Goal: Task Accomplishment & Management: Manage account settings

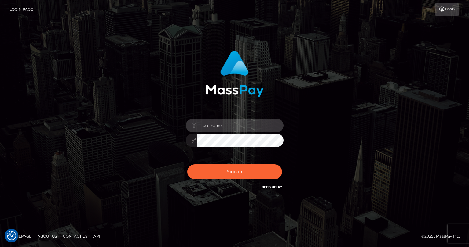
click at [226, 128] on input "text" at bounding box center [240, 126] width 87 height 14
type input "tatyanafansly1"
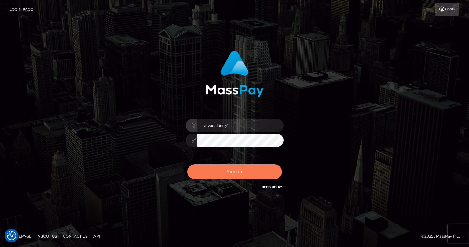
click at [225, 165] on button "Sign in" at bounding box center [234, 172] width 95 height 15
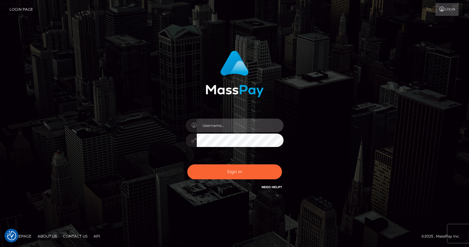
click at [246, 125] on input "text" at bounding box center [240, 126] width 87 height 14
type input "tatyanafansly1"
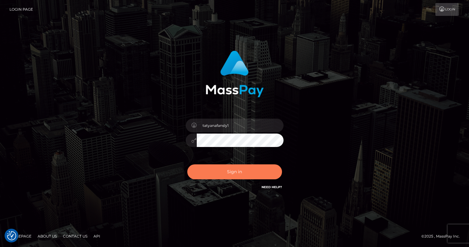
click at [246, 176] on button "Sign in" at bounding box center [234, 172] width 95 height 15
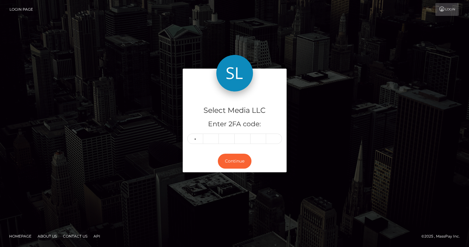
type input "2"
type input "4"
type input "6"
type input "9"
type input "4"
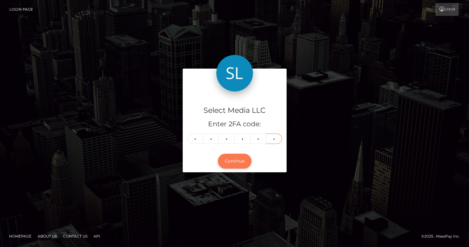
type input "2"
click at [240, 161] on button "Continue" at bounding box center [235, 161] width 34 height 15
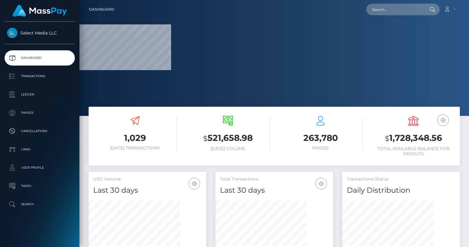
click at [413, 137] on h3 "$ 1,728,348.56" at bounding box center [413, 138] width 84 height 13
copy h3 "1,728,348.56"
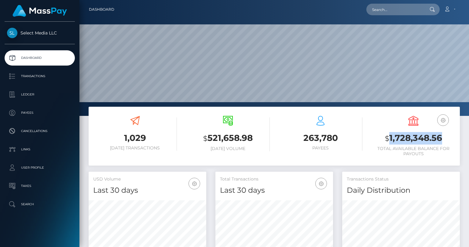
scroll to position [108, 118]
click at [31, 94] on p "Ledger" at bounding box center [39, 94] width 65 height 9
